Goal: Task Accomplishment & Management: Manage account settings

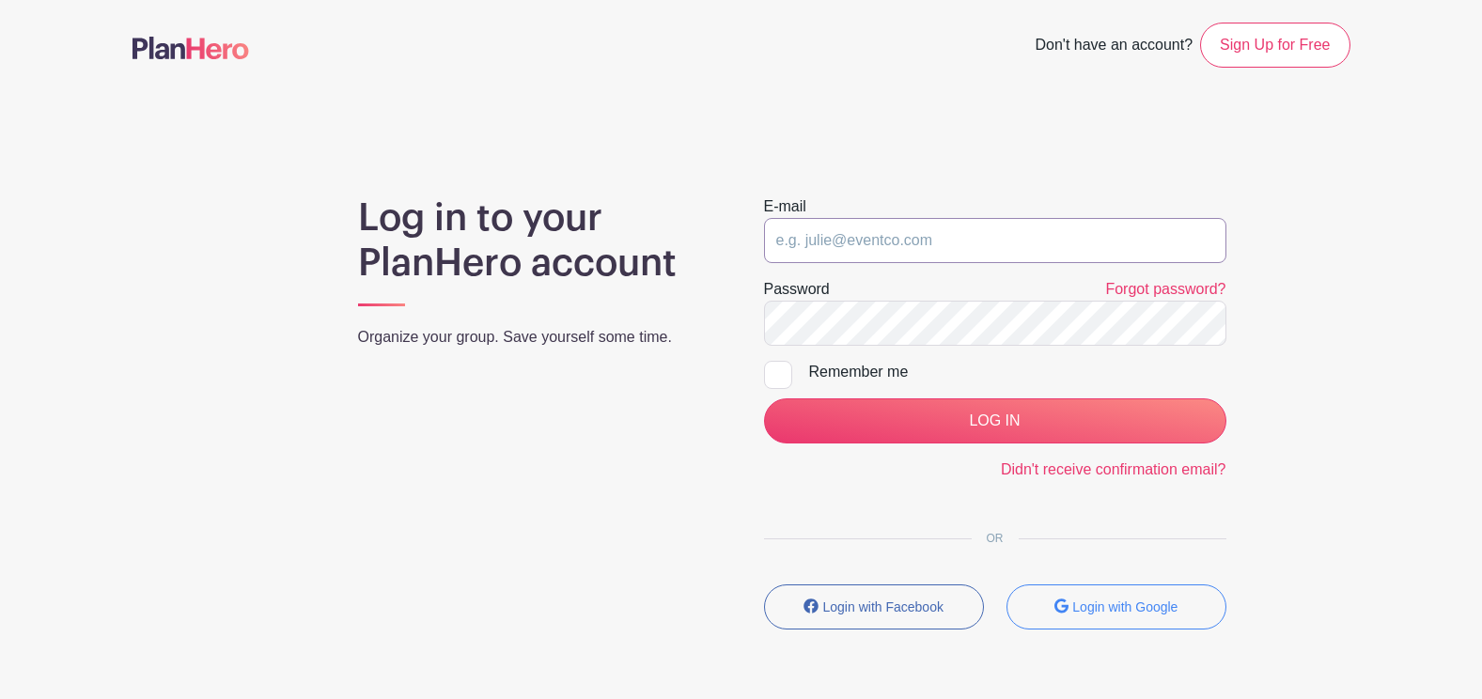
click at [849, 252] on input "email" at bounding box center [995, 240] width 462 height 45
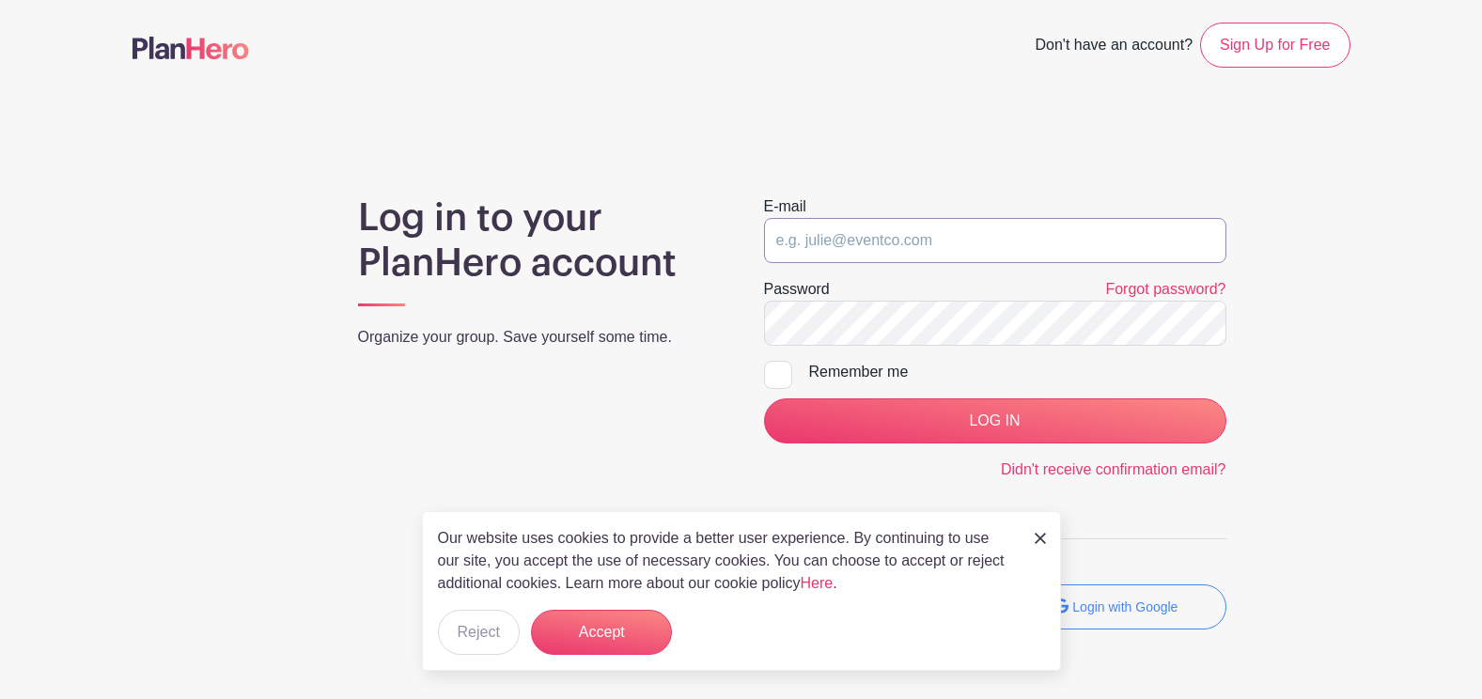
type input "[EMAIL_ADDRESS][PERSON_NAME][DOMAIN_NAME]"
click at [764, 398] on input "LOG IN" at bounding box center [995, 420] width 462 height 45
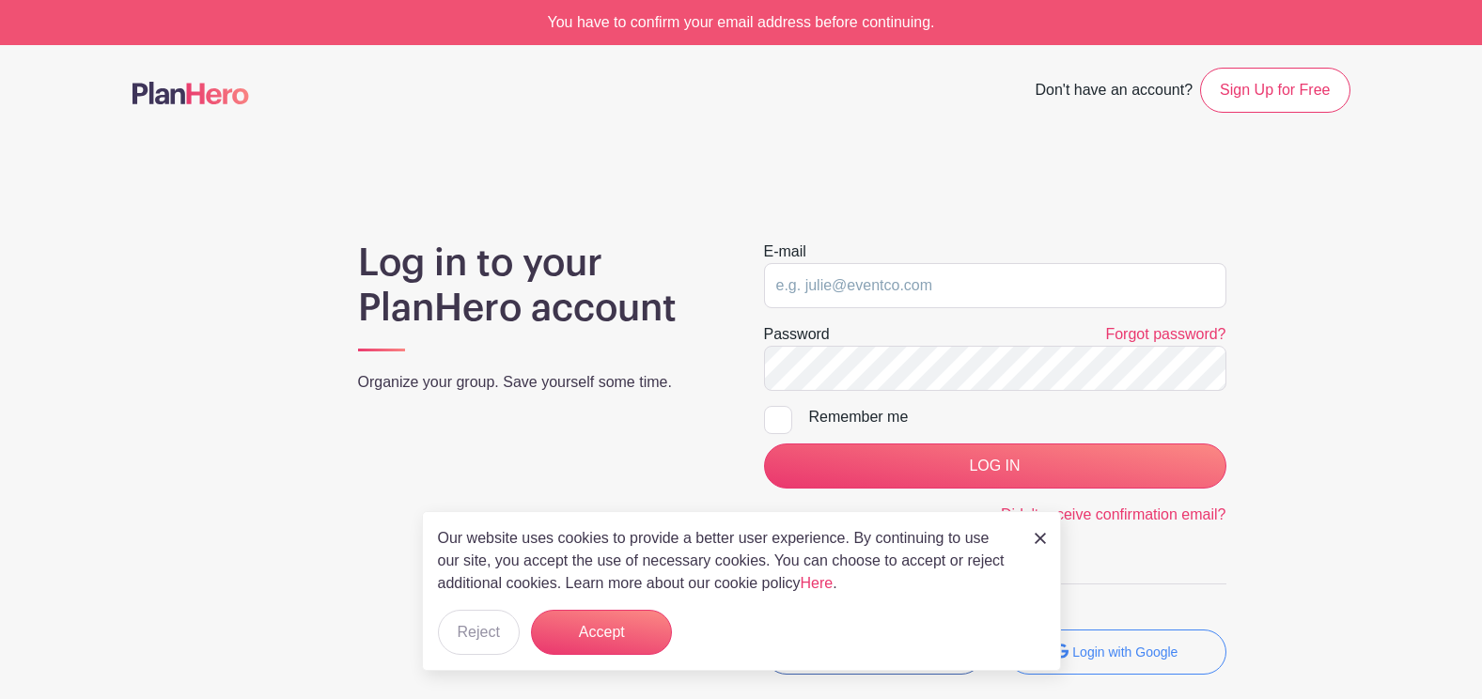
click at [1037, 534] on img at bounding box center [1039, 538] width 11 height 11
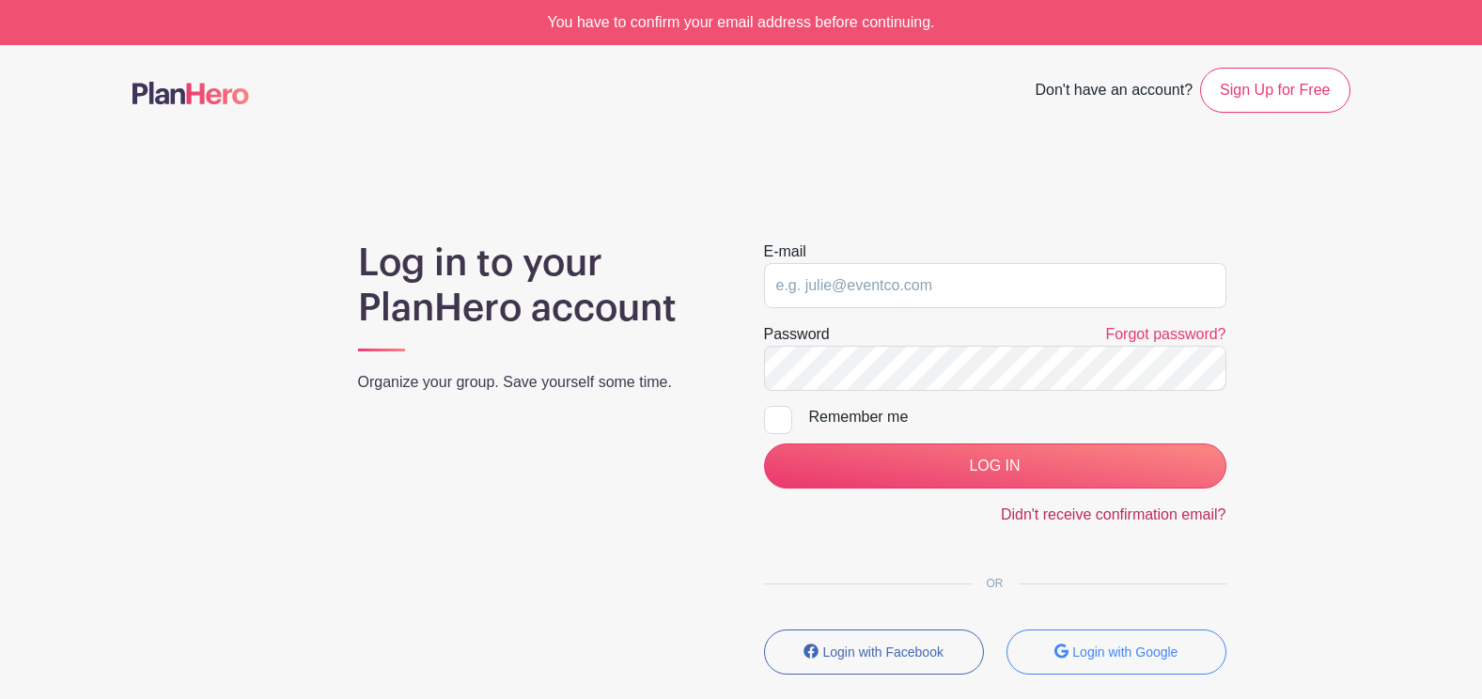
click at [1037, 515] on link "Didn't receive confirmation email?" at bounding box center [1113, 514] width 225 height 16
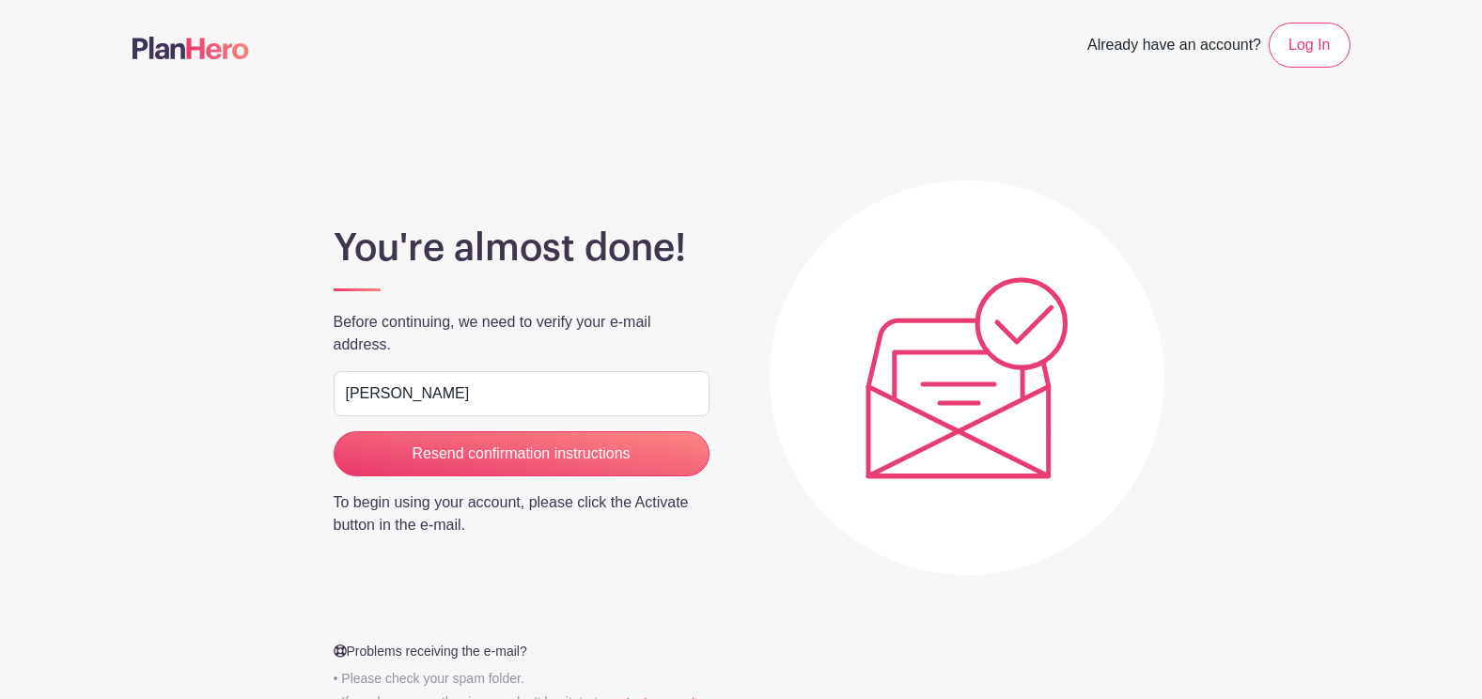
type input "[EMAIL_ADDRESS][PERSON_NAME][DOMAIN_NAME]"
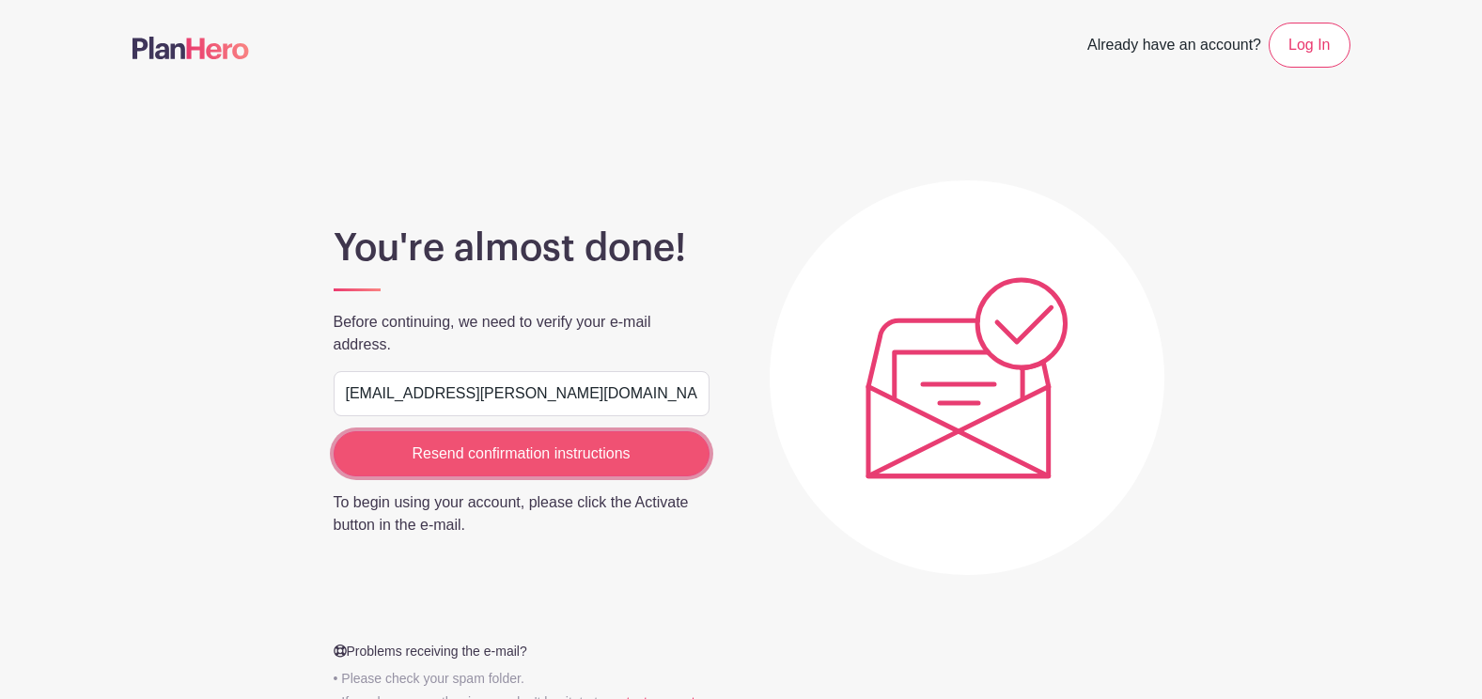
click at [531, 459] on input "Resend confirmation instructions" at bounding box center [522, 453] width 376 height 45
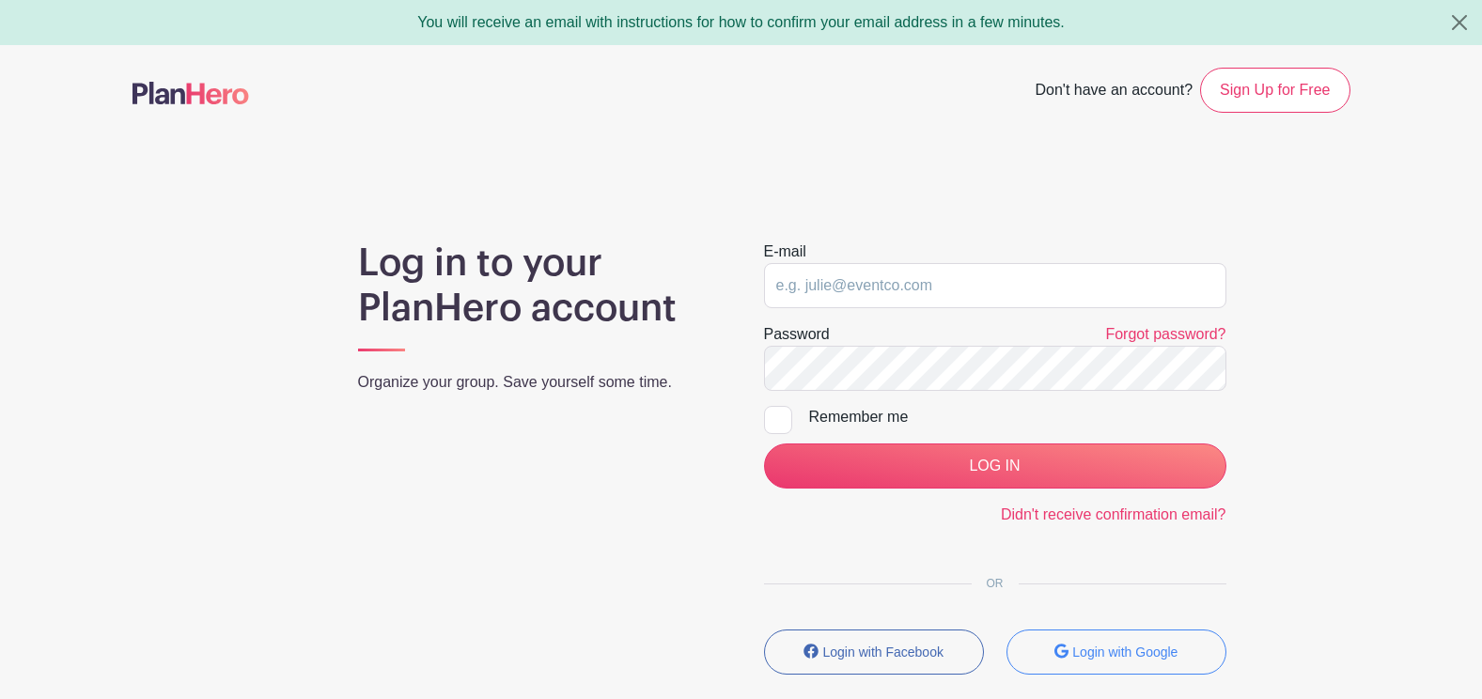
click at [531, 459] on div "Log in to your PlanHero account Organize your group. Save yourself some time." at bounding box center [538, 465] width 406 height 449
click at [789, 279] on input "email" at bounding box center [995, 285] width 462 height 45
type input "[EMAIL_ADDRESS][PERSON_NAME][DOMAIN_NAME]"
click at [764, 443] on input "LOG IN" at bounding box center [995, 465] width 462 height 45
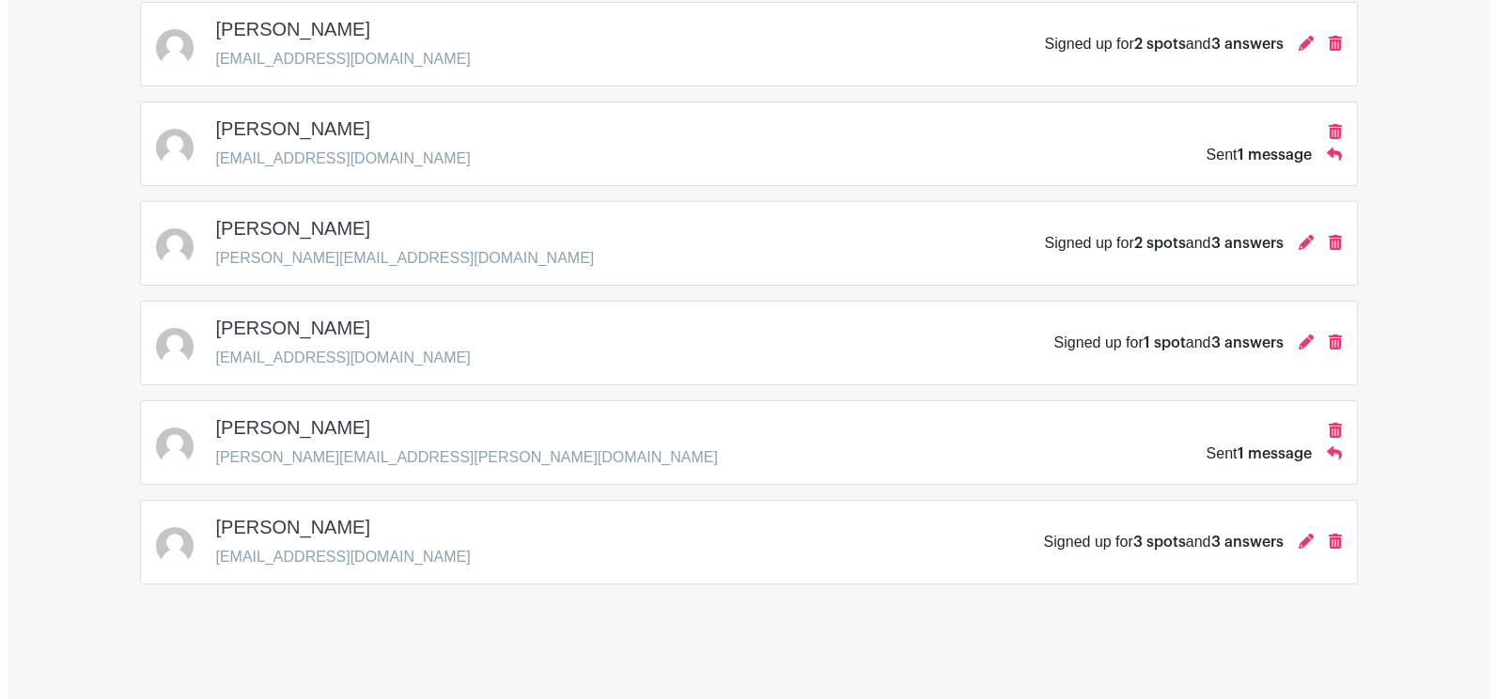
scroll to position [640, 0]
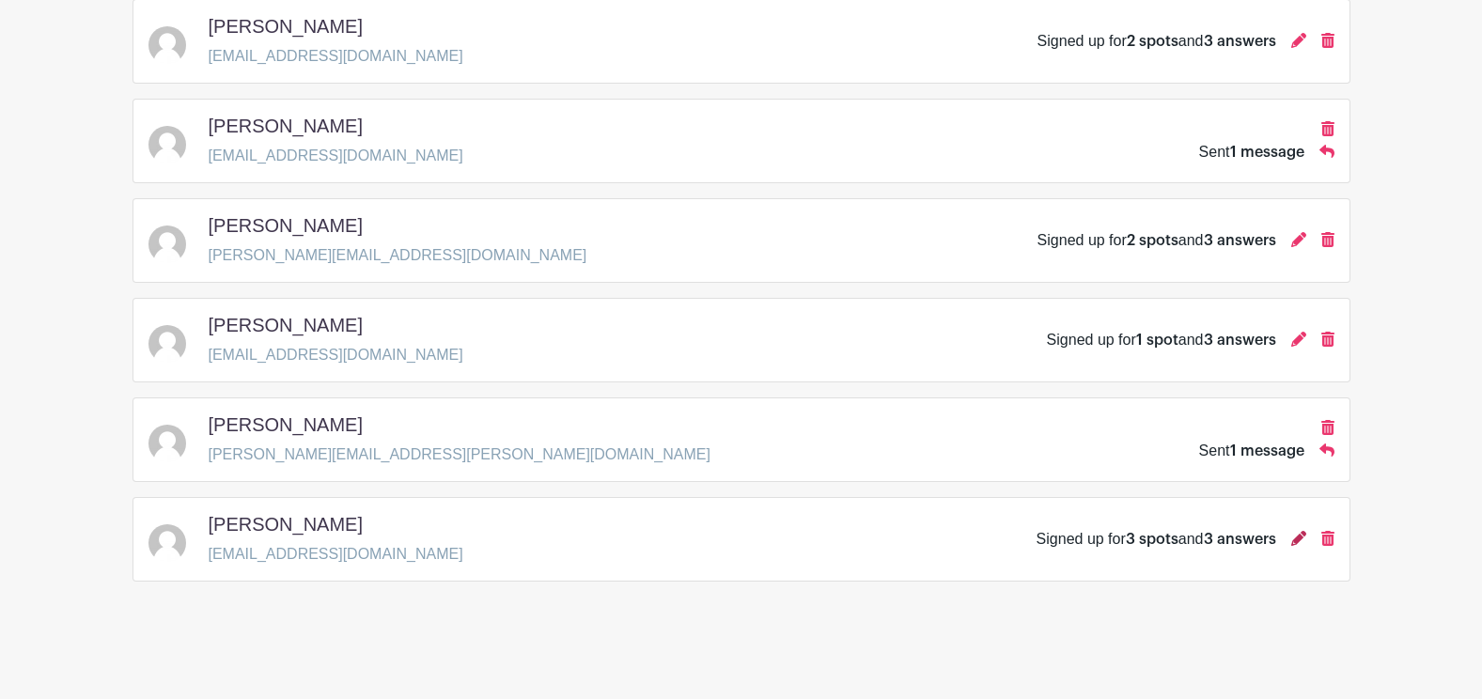
click at [1299, 536] on icon at bounding box center [1298, 538] width 15 height 15
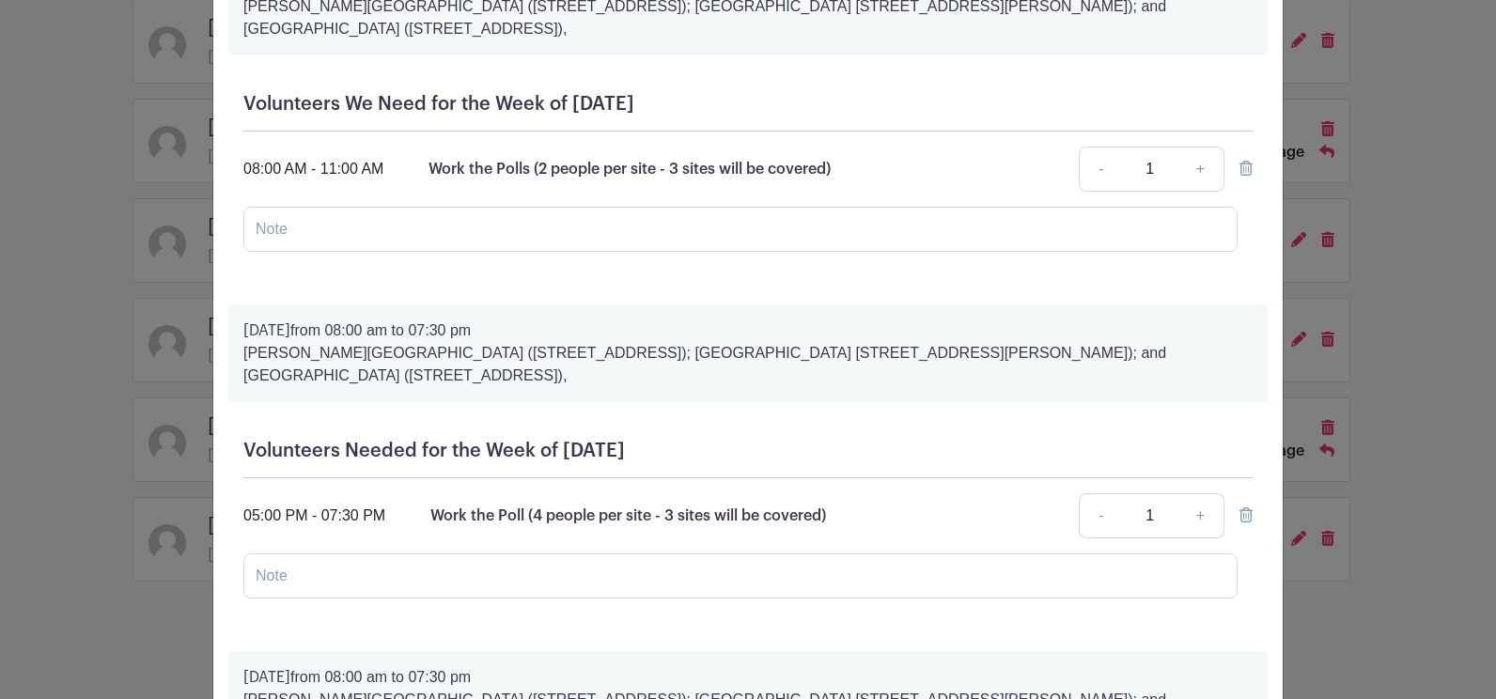
scroll to position [185, 0]
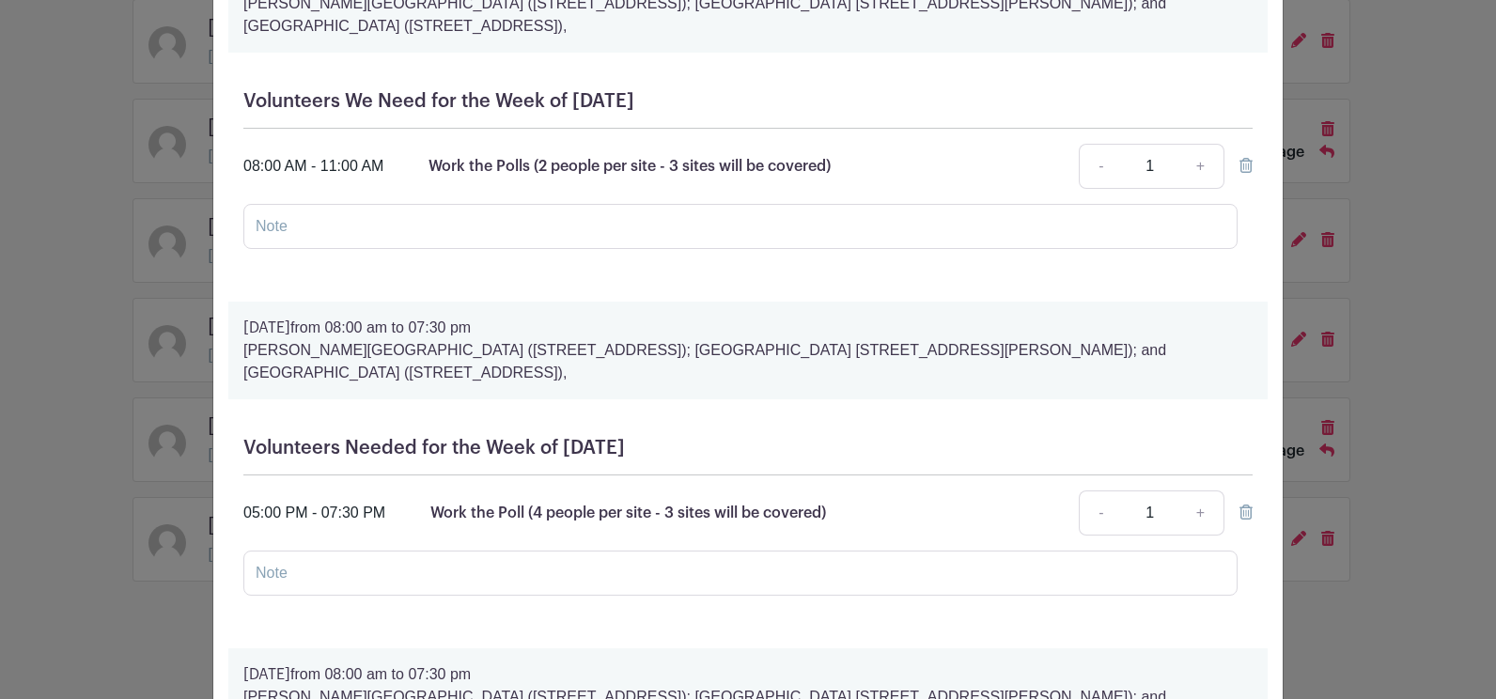
click at [1467, 276] on div "The Committee to Elect [PERSON_NAME] Signup [DATE] 08:00 am to 07:30 pm [PERSON…" at bounding box center [748, 349] width 1496 height 699
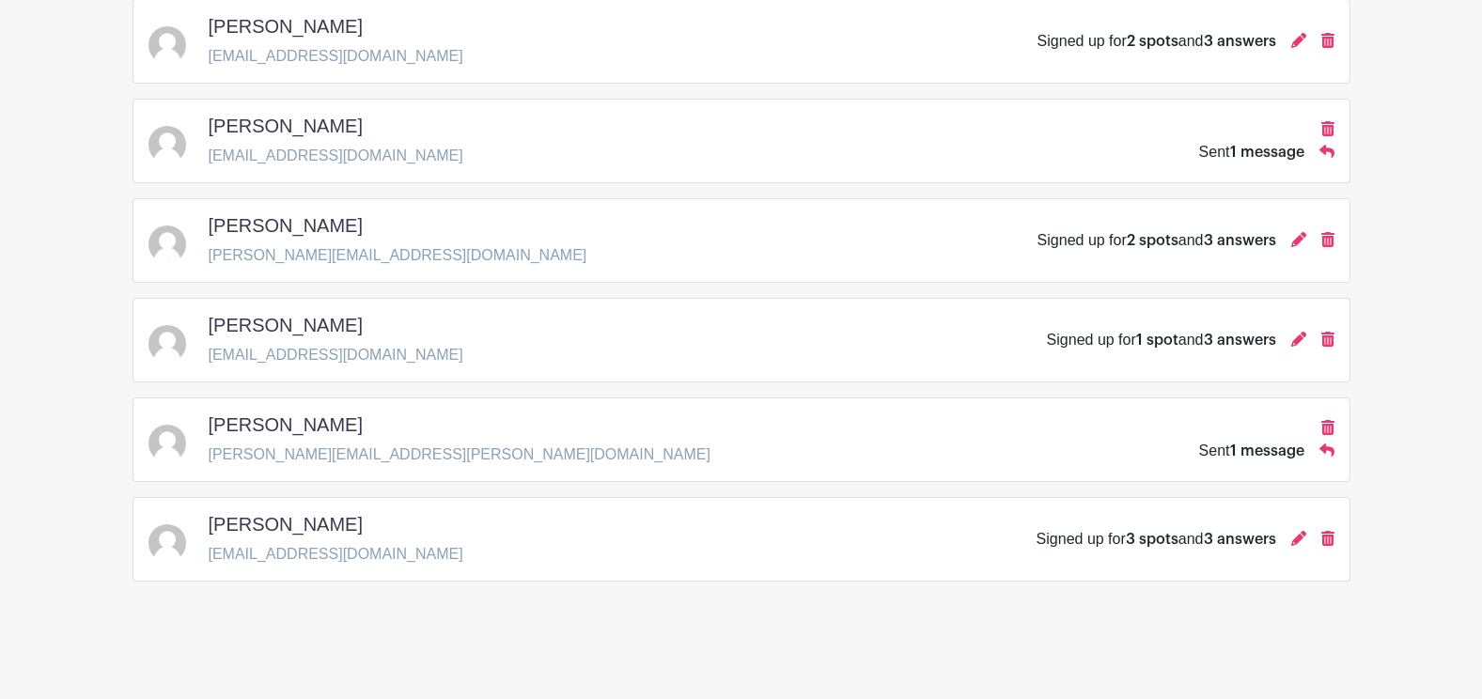
click at [1467, 276] on main "Groups All Groups Eboni's Events My Signups Event Invites My account Logout [PE…" at bounding box center [741, 29] width 1482 height 1339
click at [1297, 541] on icon at bounding box center [1298, 538] width 15 height 15
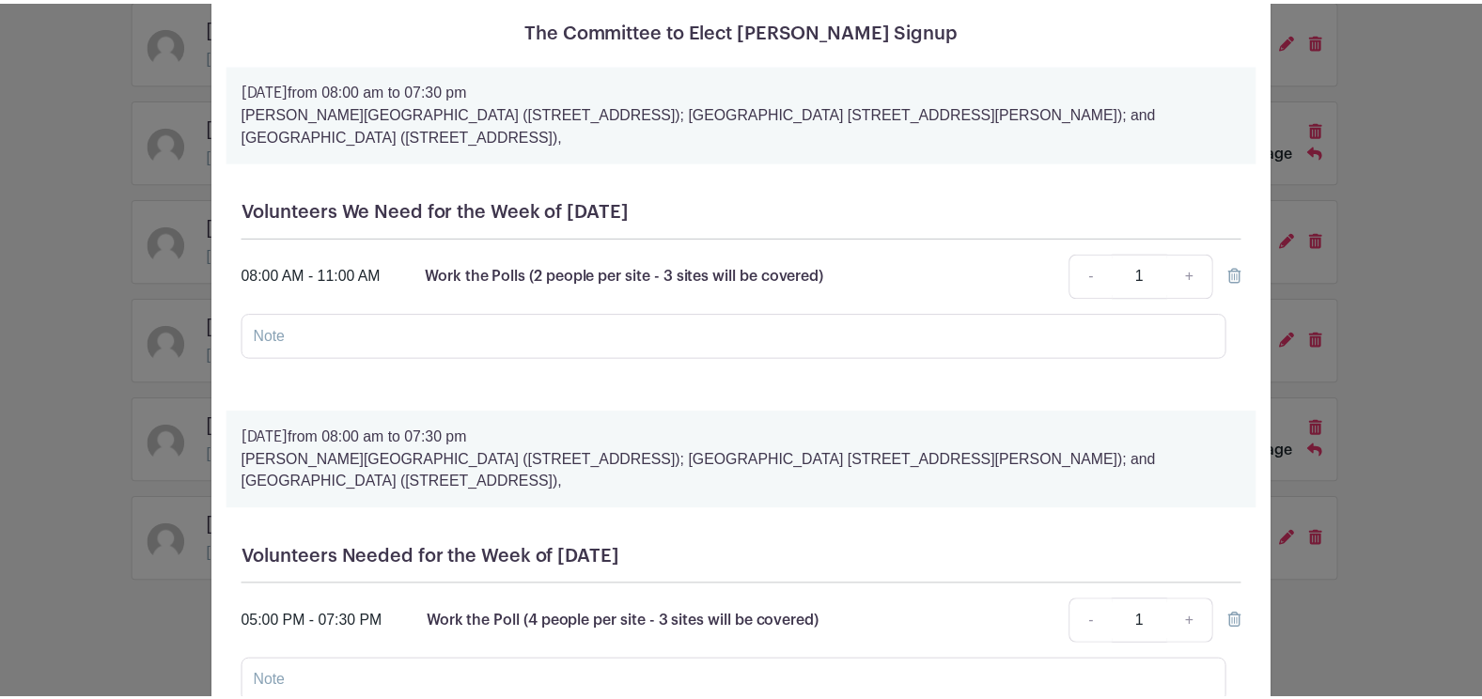
scroll to position [0, 0]
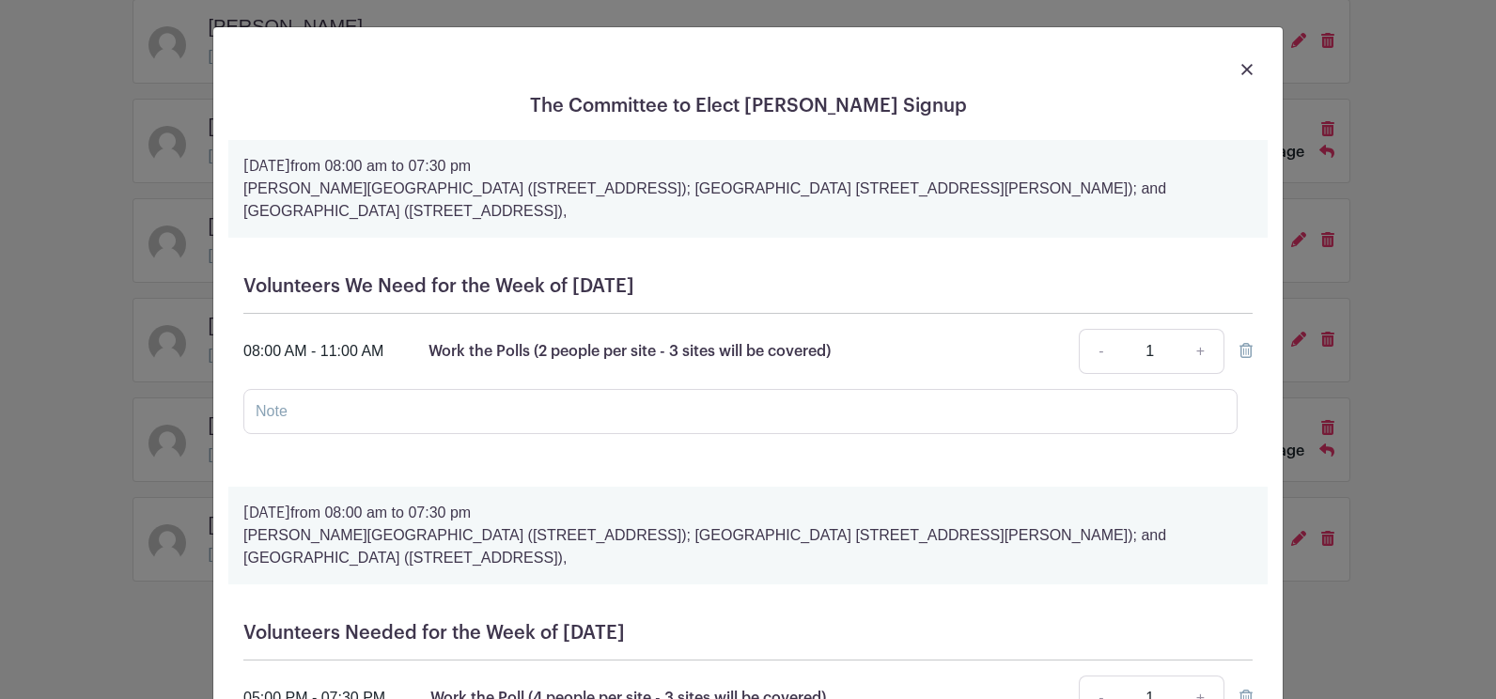
click at [1246, 70] on div at bounding box center [747, 68] width 1039 height 53
click at [1241, 71] on img at bounding box center [1246, 69] width 11 height 11
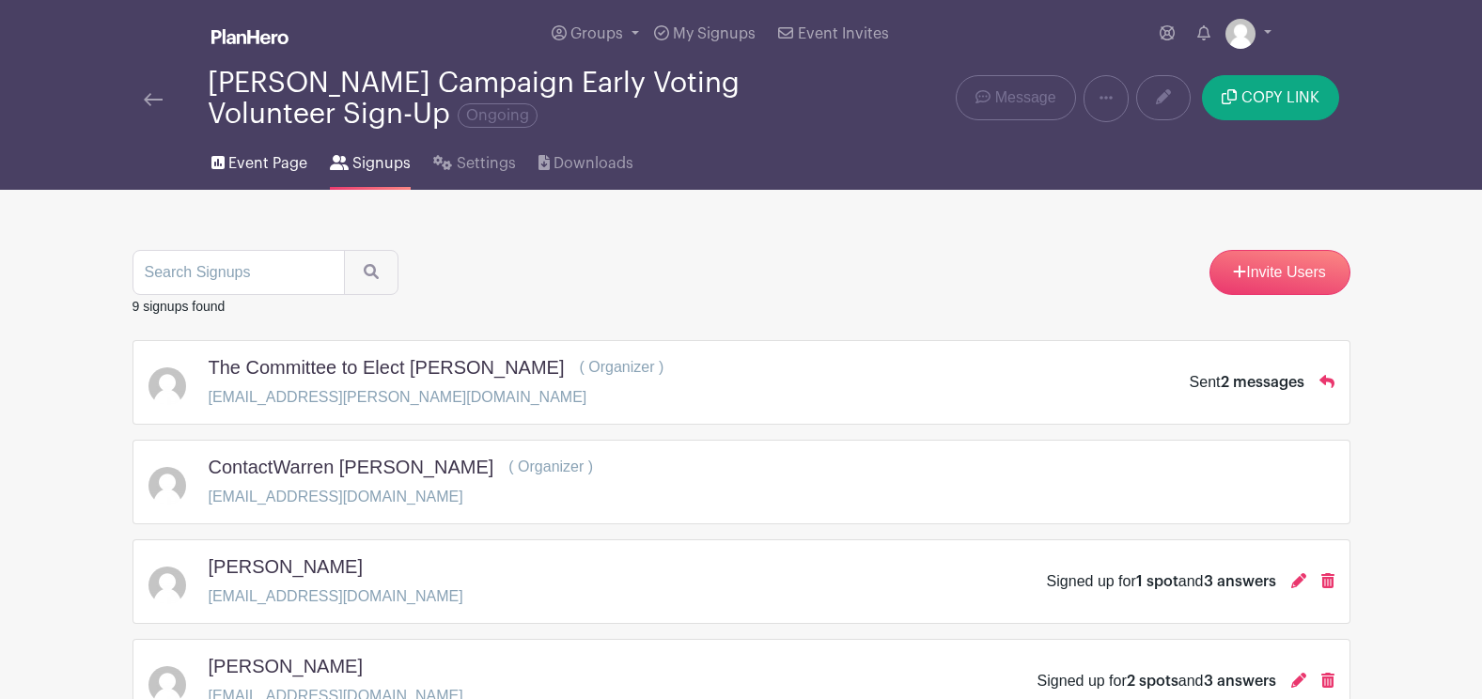
click at [280, 167] on span "Event Page" at bounding box center [267, 163] width 79 height 23
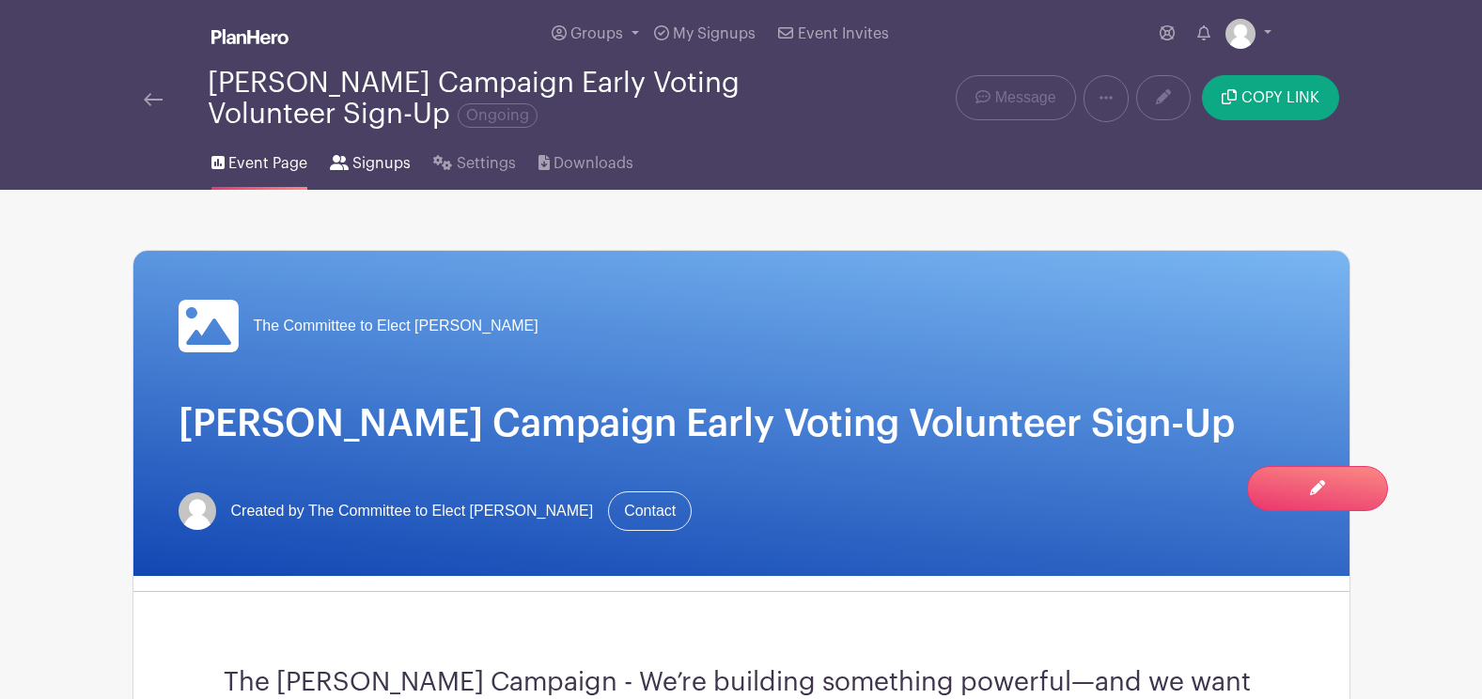
click at [365, 161] on span "Signups" at bounding box center [381, 163] width 58 height 23
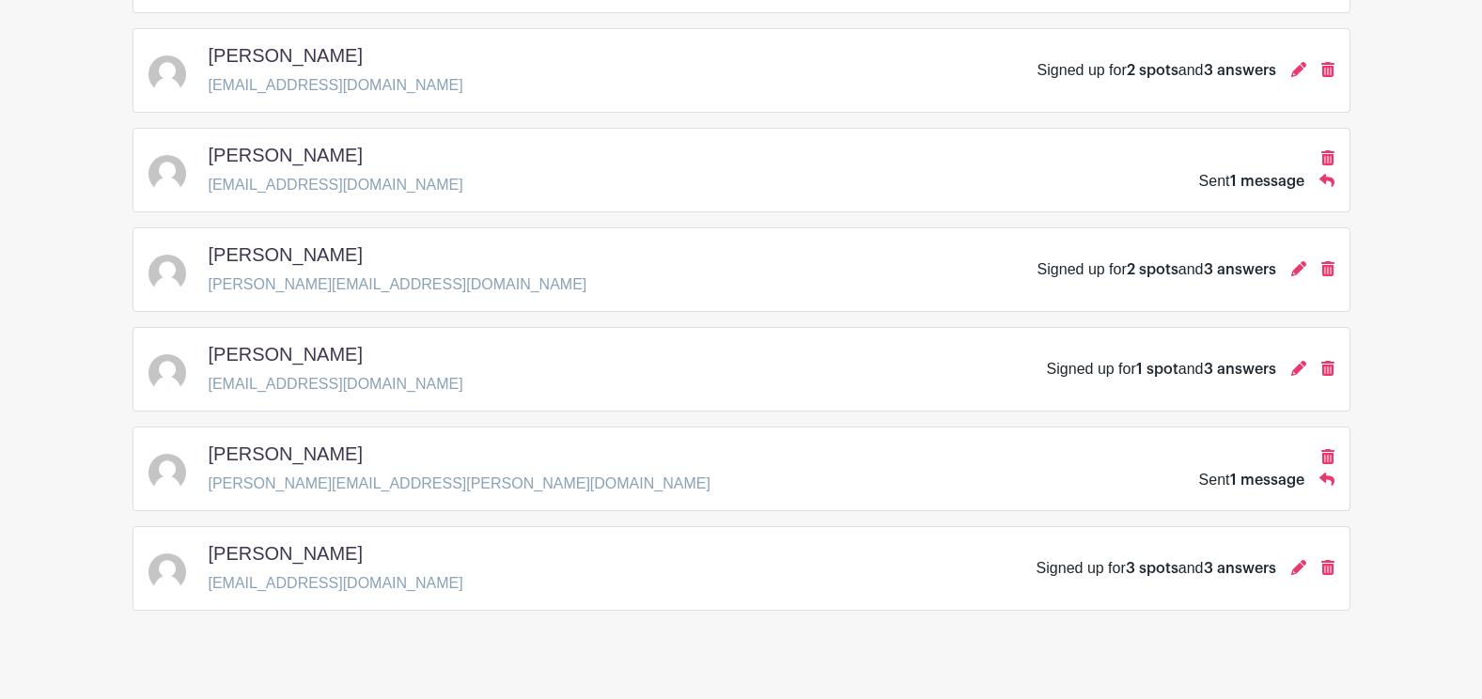
scroll to position [640, 0]
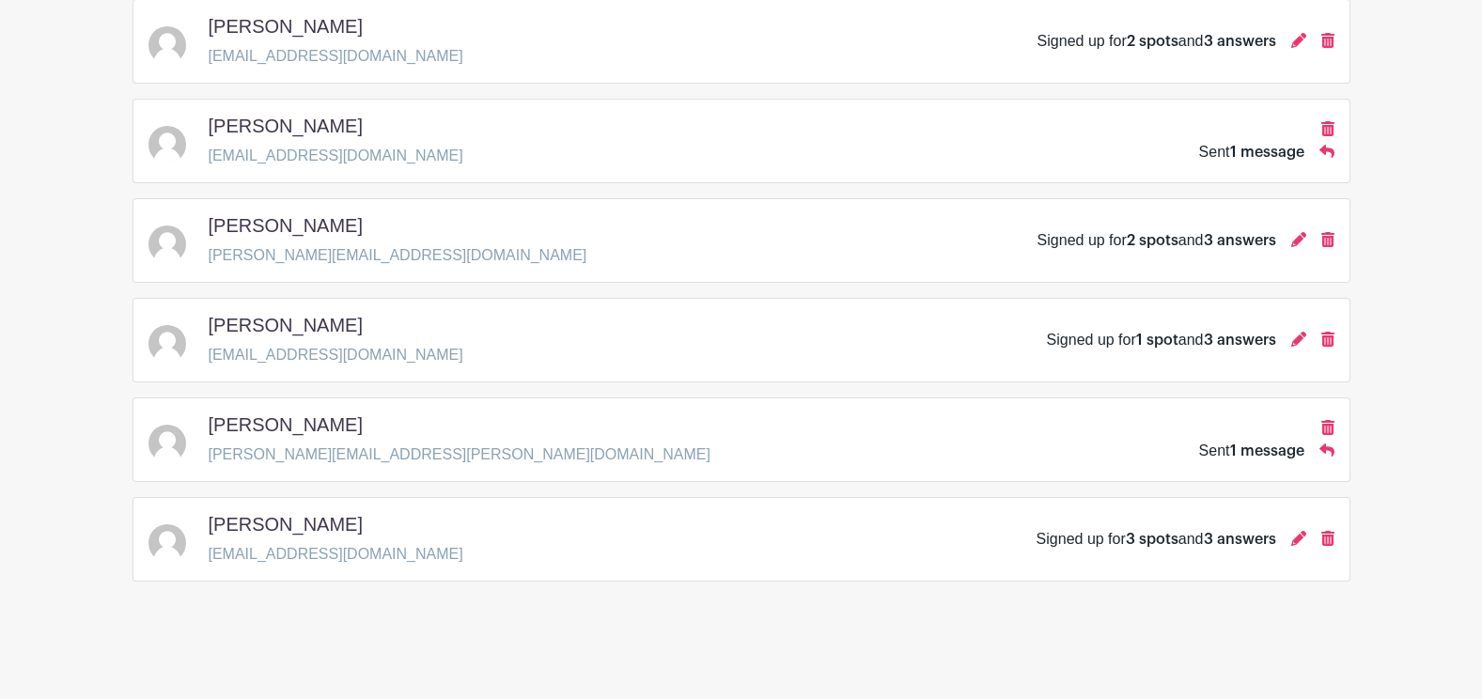
click at [1432, 381] on main "Groups All Groups Eboni's Events My Signups Event Invites My account Logout [PE…" at bounding box center [741, 29] width 1482 height 1339
click at [1296, 546] on link at bounding box center [1298, 539] width 15 height 16
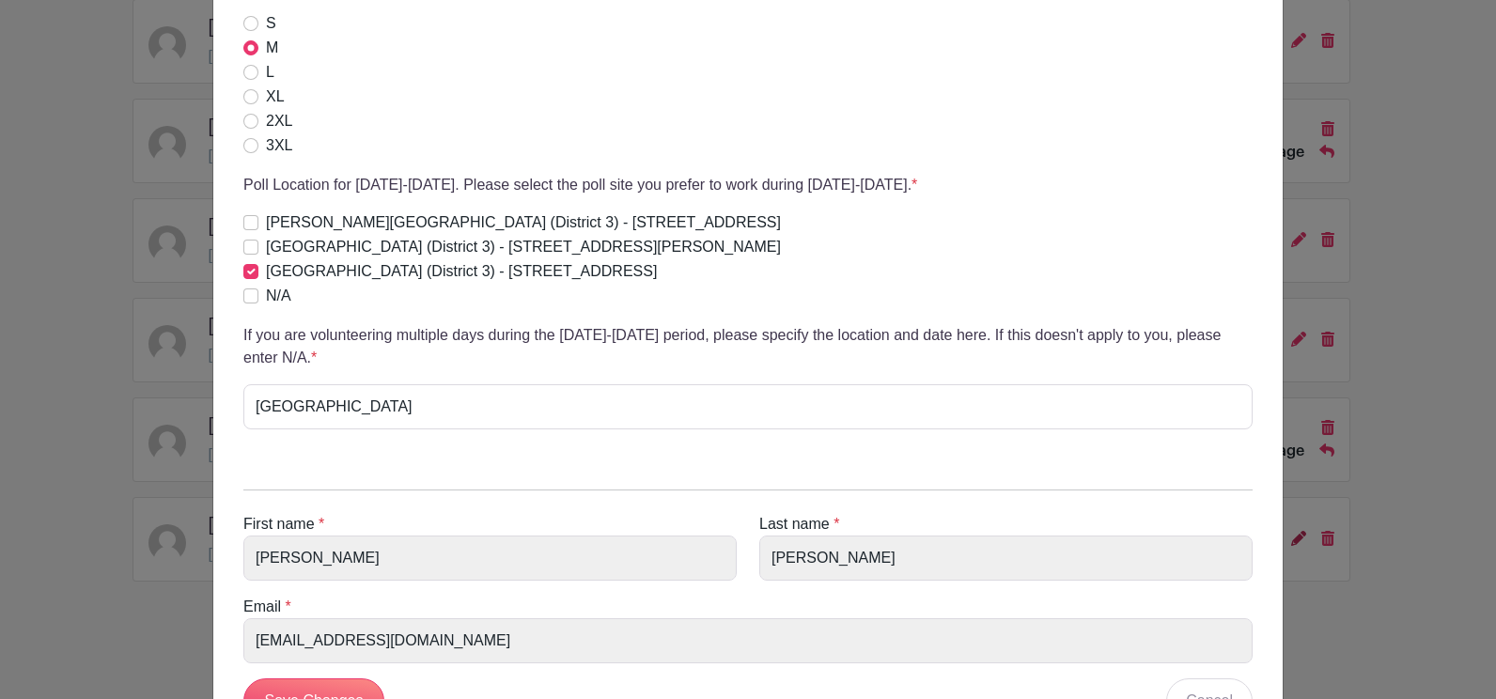
scroll to position [1319, 0]
